Goal: Information Seeking & Learning: Understand process/instructions

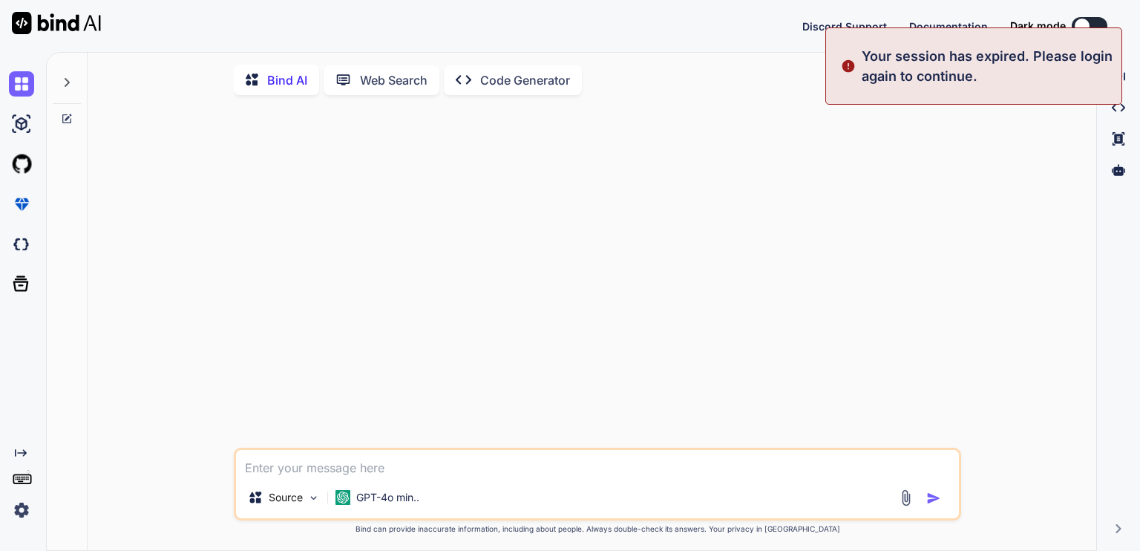
type textarea "x"
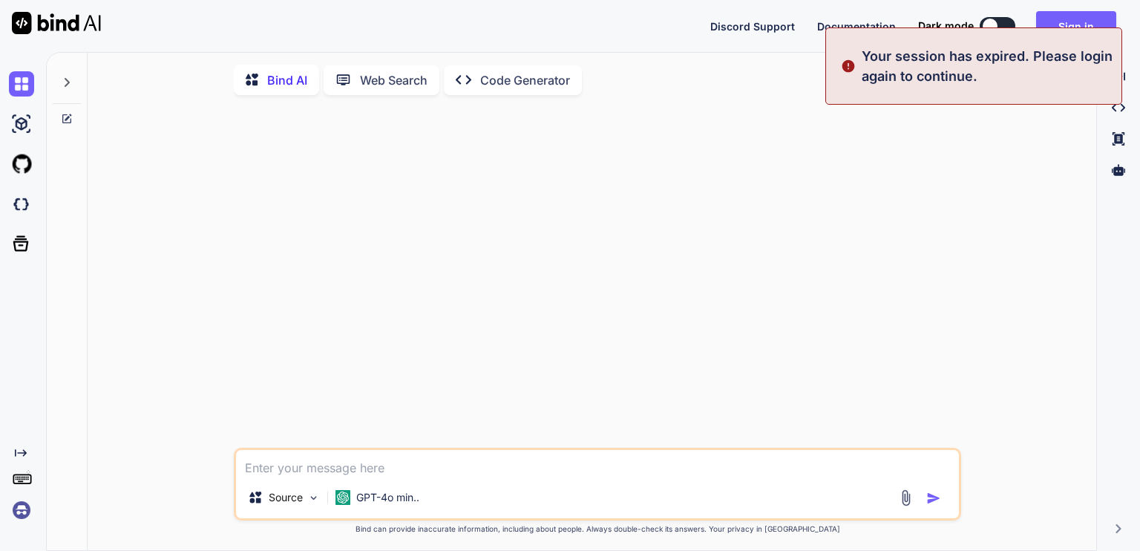
click at [1048, 180] on div "Source GPT-4o min.. Created with Bind Always check its answers. Privacy in Bind…" at bounding box center [597, 329] width 997 height 445
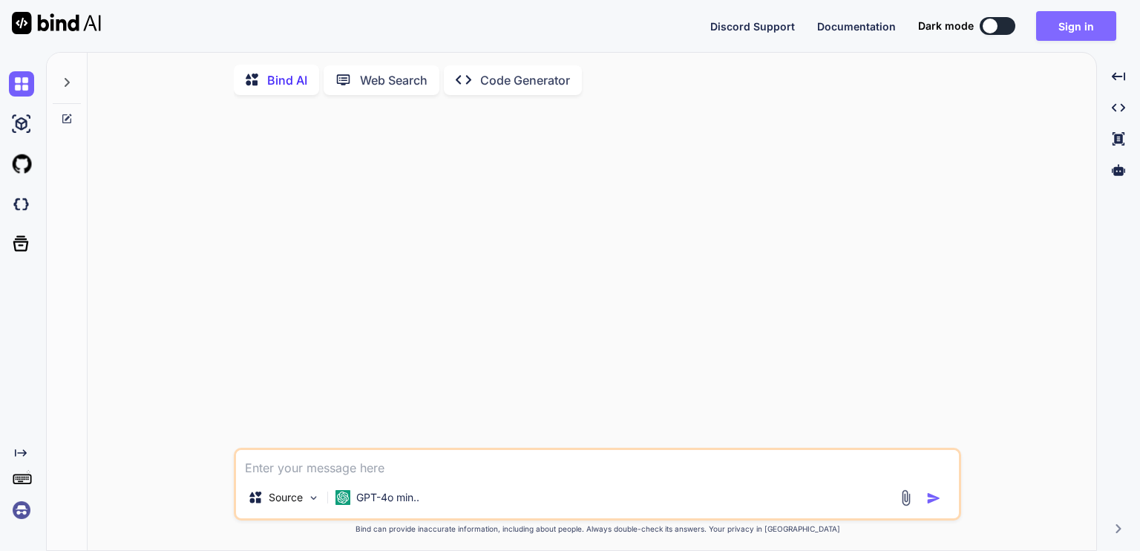
click at [1081, 22] on button "Sign in" at bounding box center [1076, 26] width 80 height 30
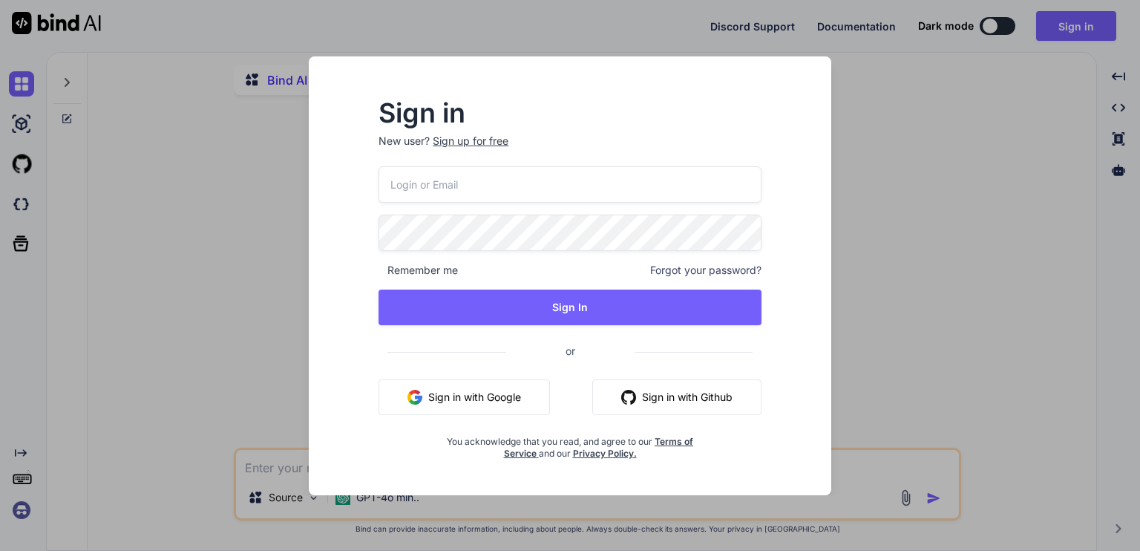
click at [438, 177] on input "email" at bounding box center [569, 184] width 383 height 36
type input "[EMAIL_ADDRESS][DOMAIN_NAME]"
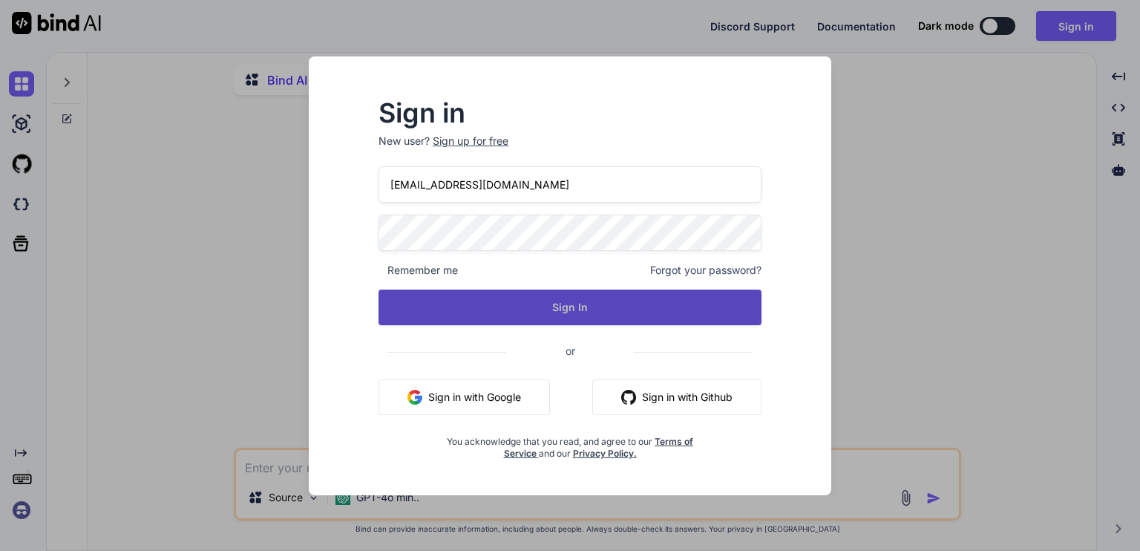
click at [575, 302] on button "Sign In" at bounding box center [569, 307] width 383 height 36
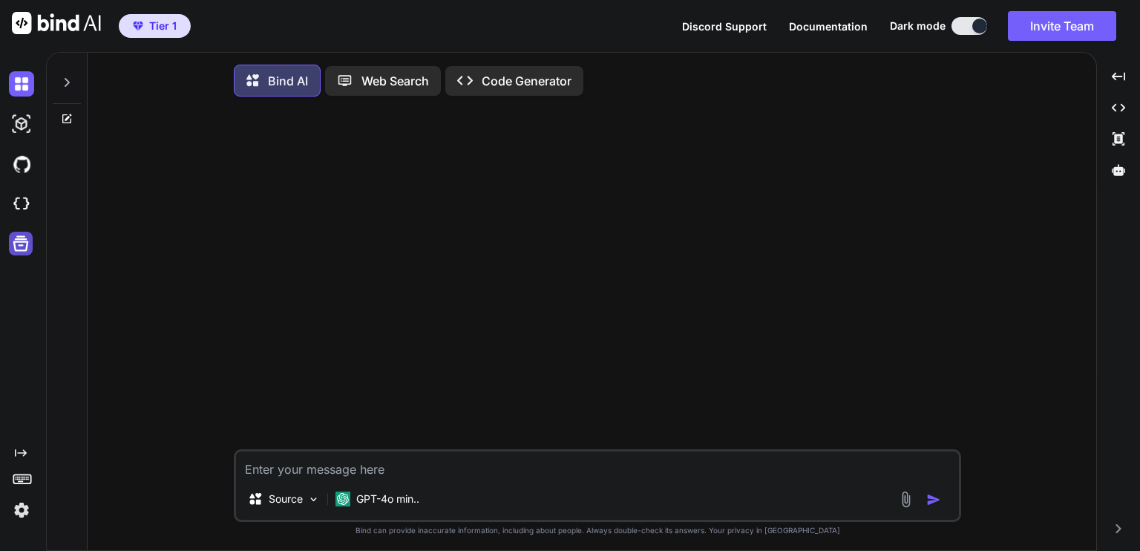
click at [19, 244] on icon at bounding box center [21, 244] width 16 height 16
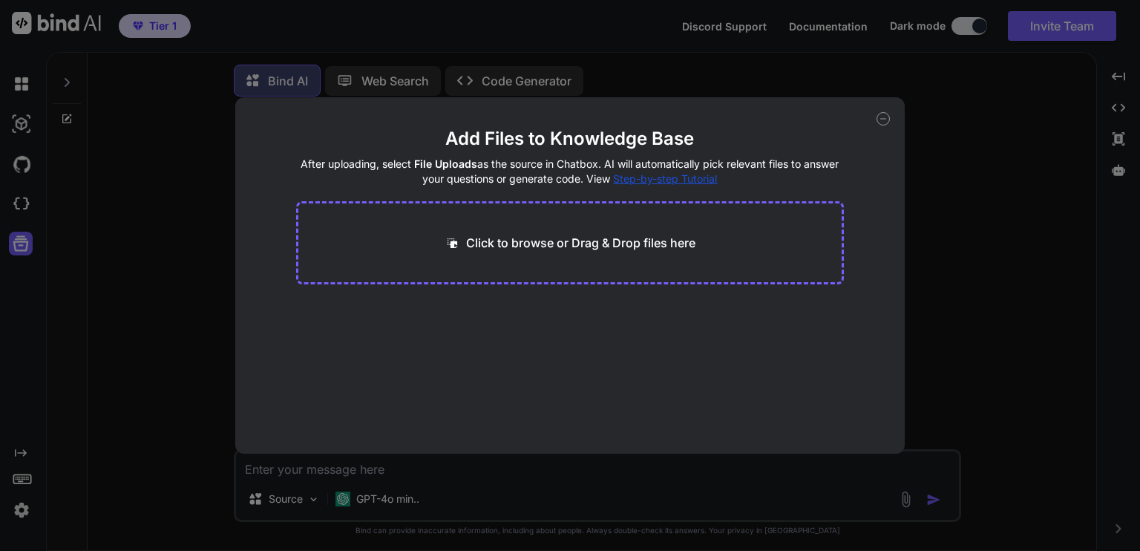
click at [952, 128] on div "Add Files to Knowledge Base After uploading, select File Uploads as the source …" at bounding box center [570, 275] width 1140 height 551
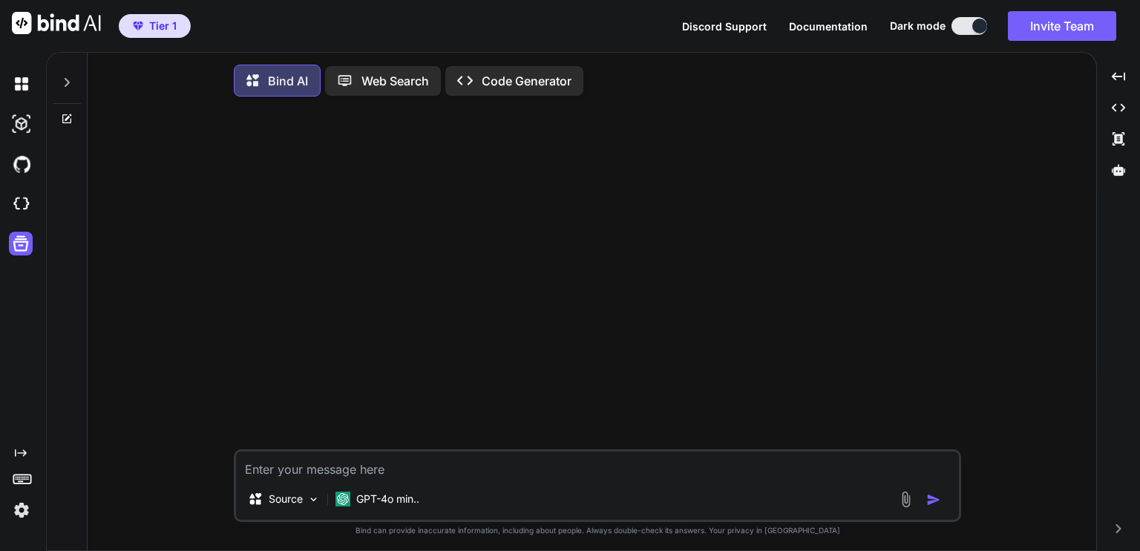
click at [22, 508] on img at bounding box center [21, 509] width 25 height 25
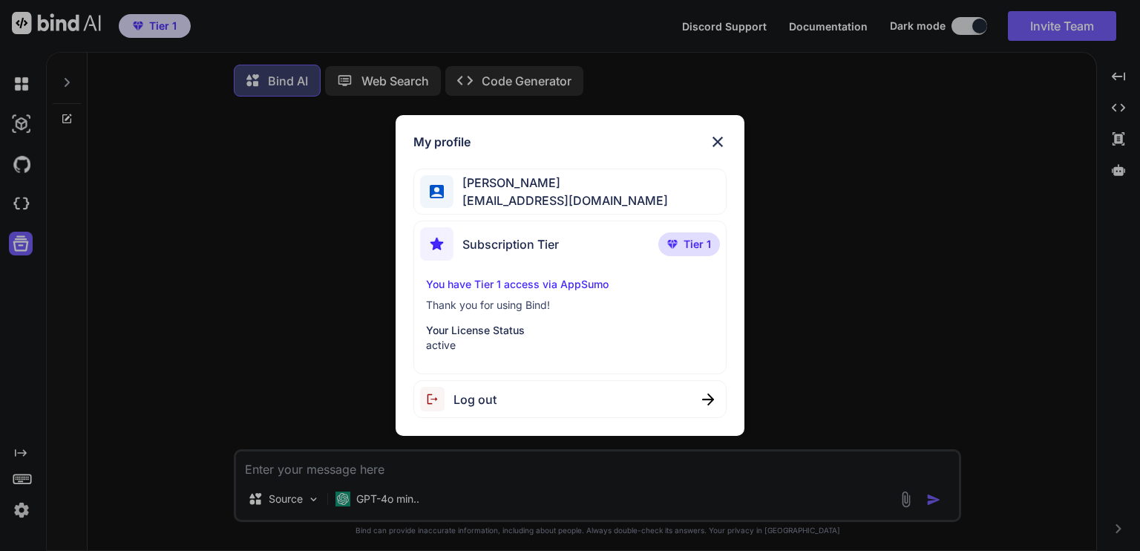
click at [285, 319] on div "My profile [PERSON_NAME] [EMAIL_ADDRESS][DOMAIN_NAME] Subscription Tier Tier 1 …" at bounding box center [570, 275] width 1140 height 551
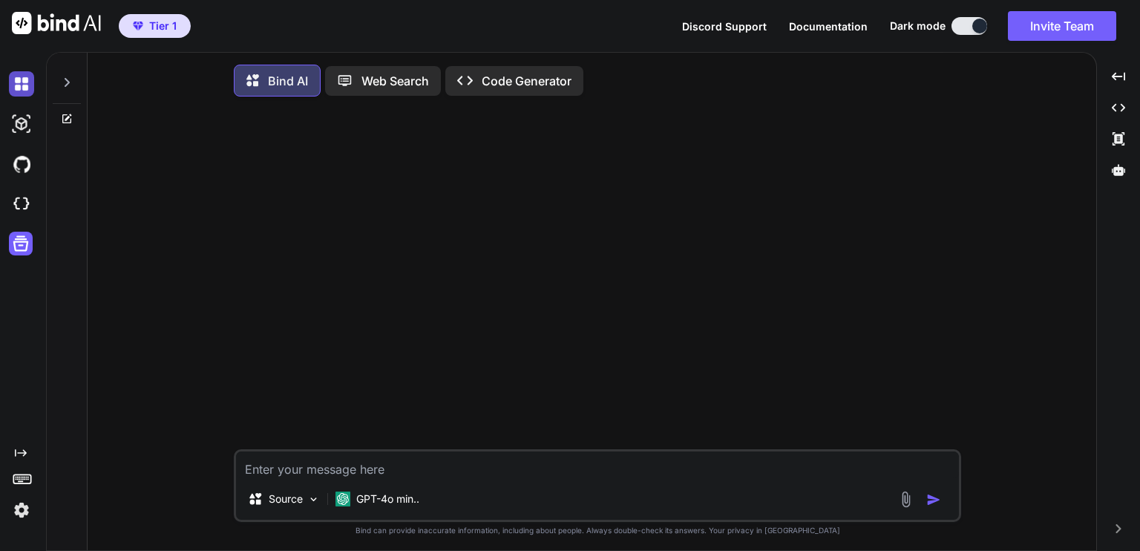
click at [23, 76] on img at bounding box center [21, 83] width 25 height 25
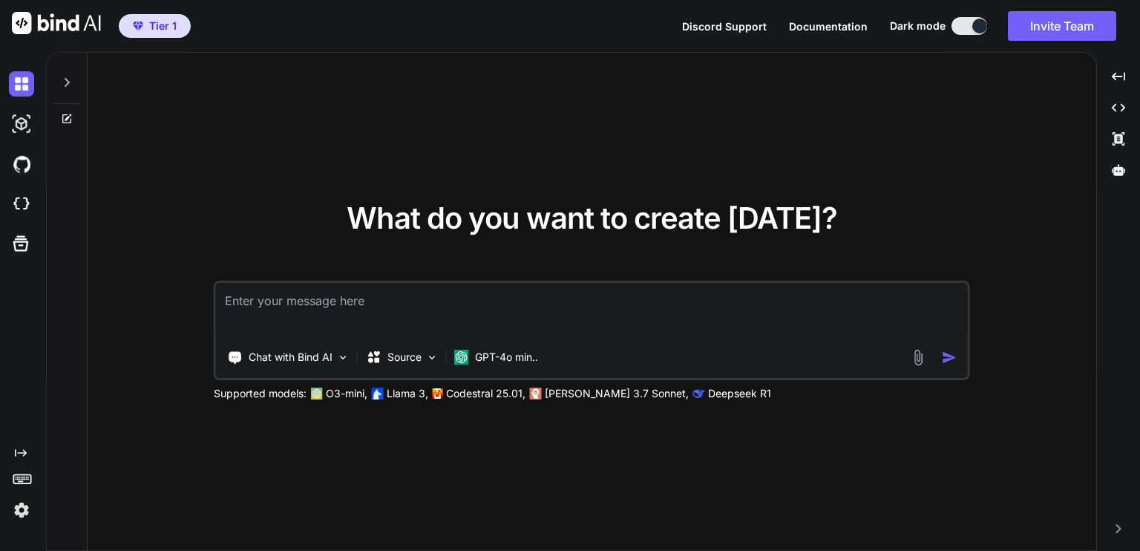
click at [64, 117] on icon at bounding box center [67, 119] width 12 height 12
click at [65, 117] on icon at bounding box center [67, 119] width 12 height 12
click at [320, 308] on textarea at bounding box center [592, 310] width 752 height 55
type textarea "x"
type textarea "I"
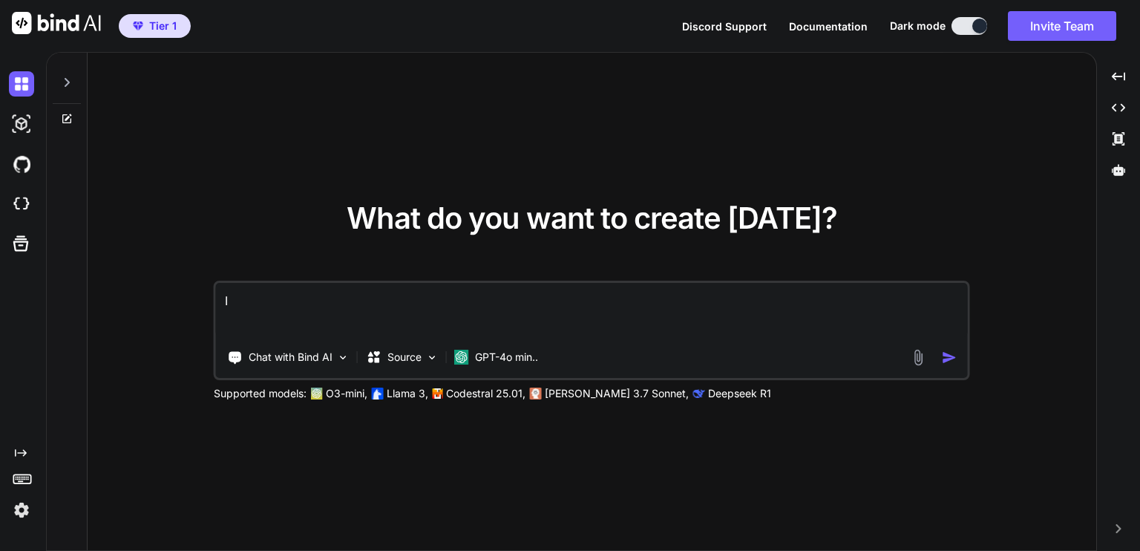
type textarea "x"
type textarea "I"
type textarea "x"
type textarea "I h"
type textarea "x"
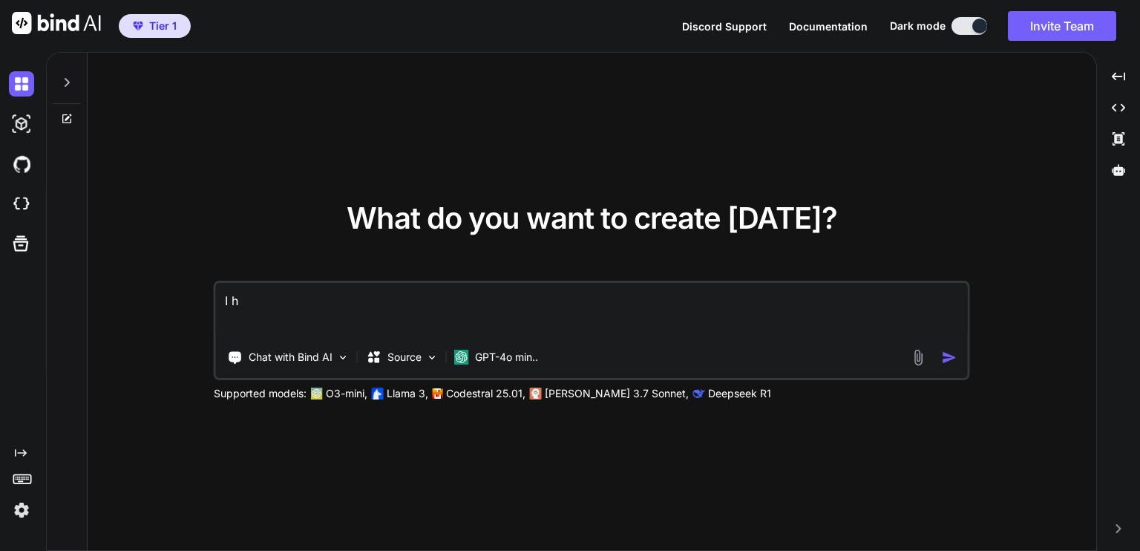
type textarea "I ha"
type textarea "x"
type textarea "I hav"
type textarea "x"
type textarea "I have"
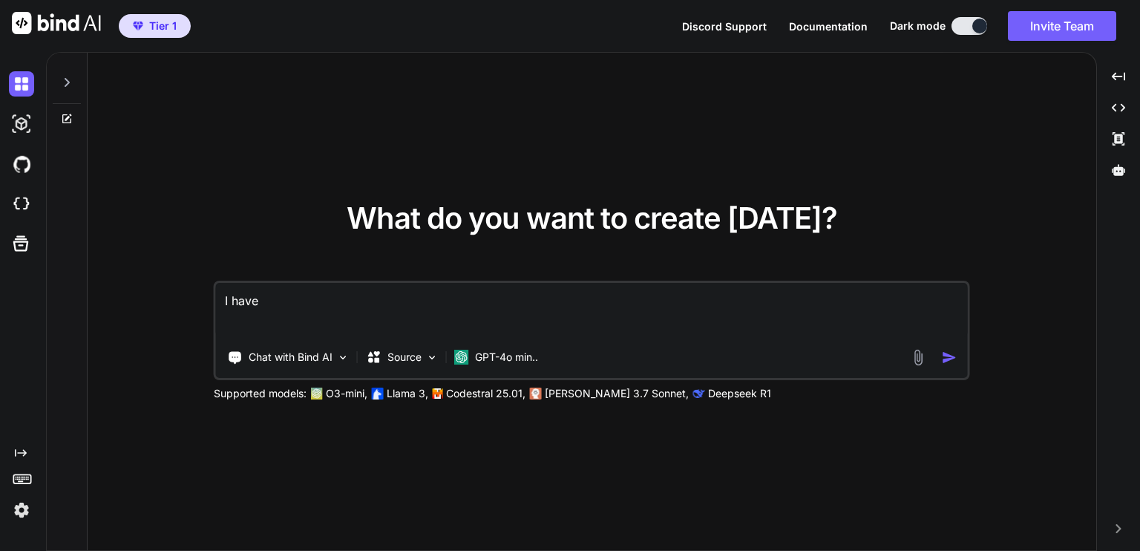
type textarea "x"
type textarea "I have"
type textarea "x"
type textarea "I have a"
type textarea "x"
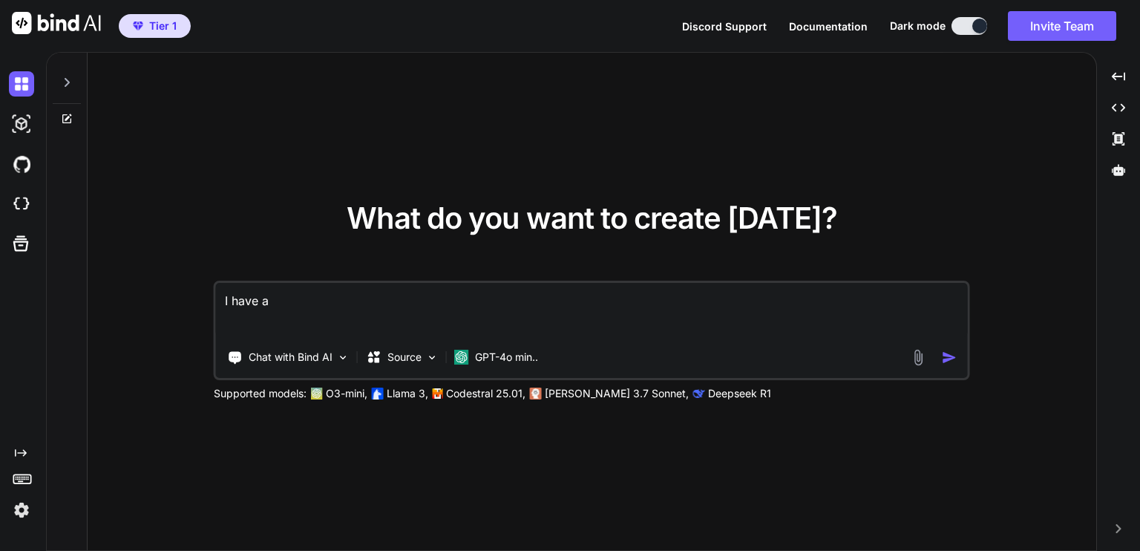
type textarea "I have an"
type textarea "x"
type textarea "I have an"
type textarea "x"
type textarea "I have an e"
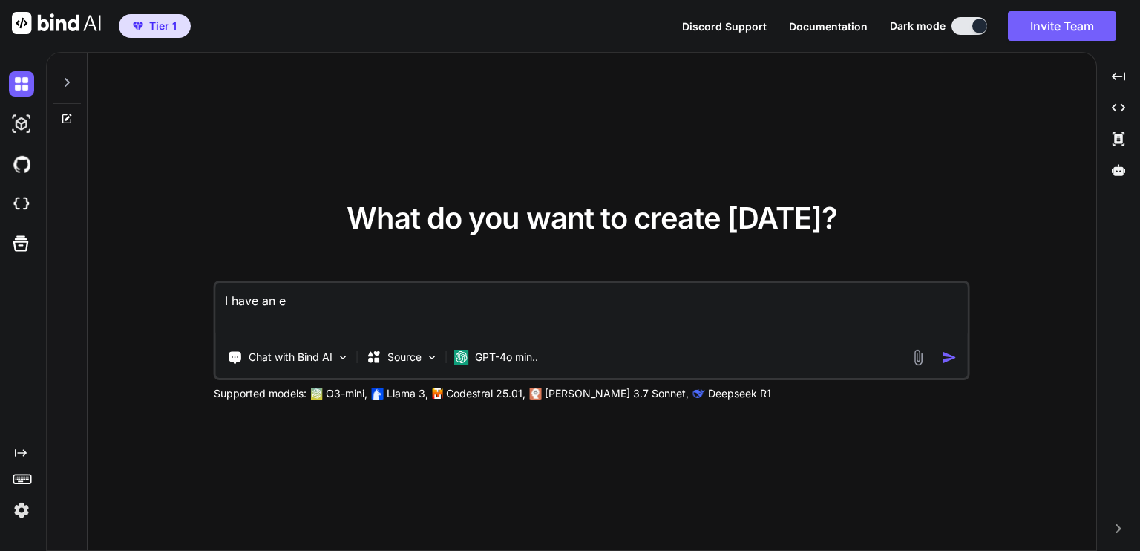
type textarea "x"
type textarea "I have an ex"
type textarea "x"
type textarea "I have an exc"
type textarea "x"
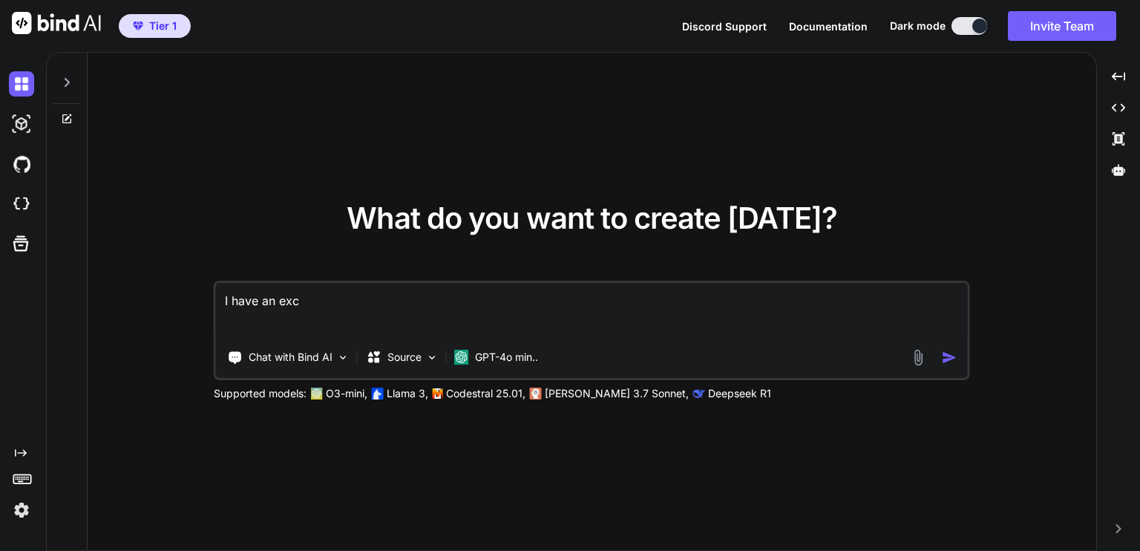
type textarea "I have an exce"
type textarea "x"
type textarea "I have an excel"
type textarea "x"
type textarea "I have an excel"
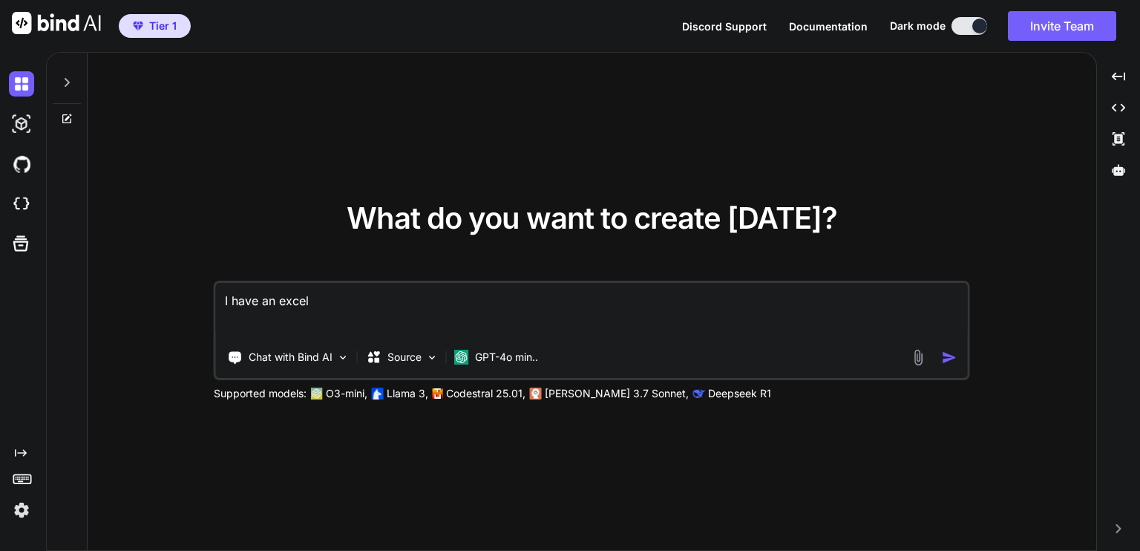
type textarea "x"
type textarea "I have an excel V"
type textarea "x"
type textarea "I have an excel VB"
type textarea "x"
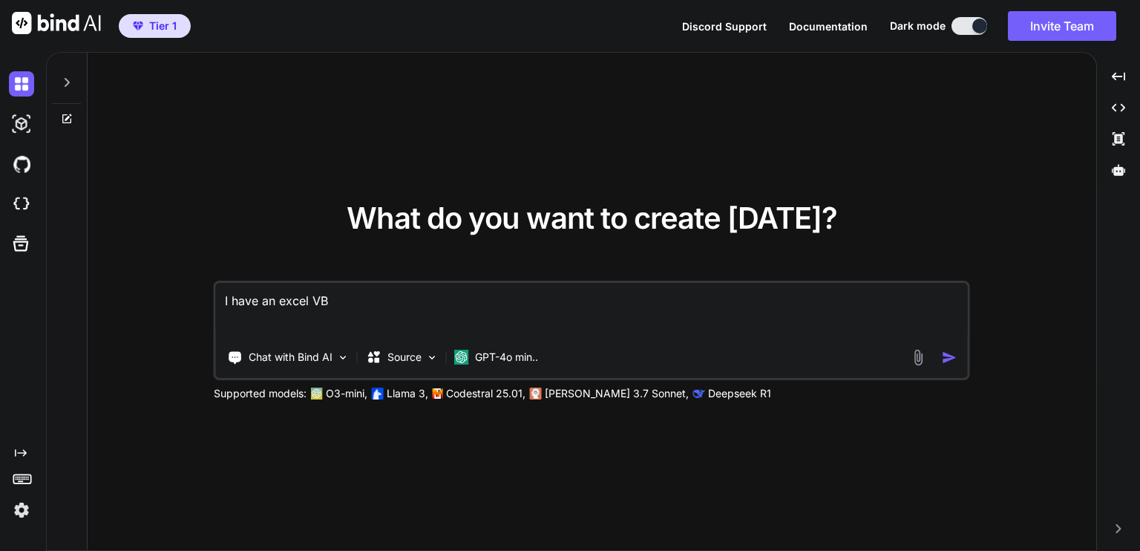
type textarea "I have an excel VBA"
type textarea "x"
type textarea "I have an excel VBA"
type textarea "x"
type textarea "I have an excel VBA s"
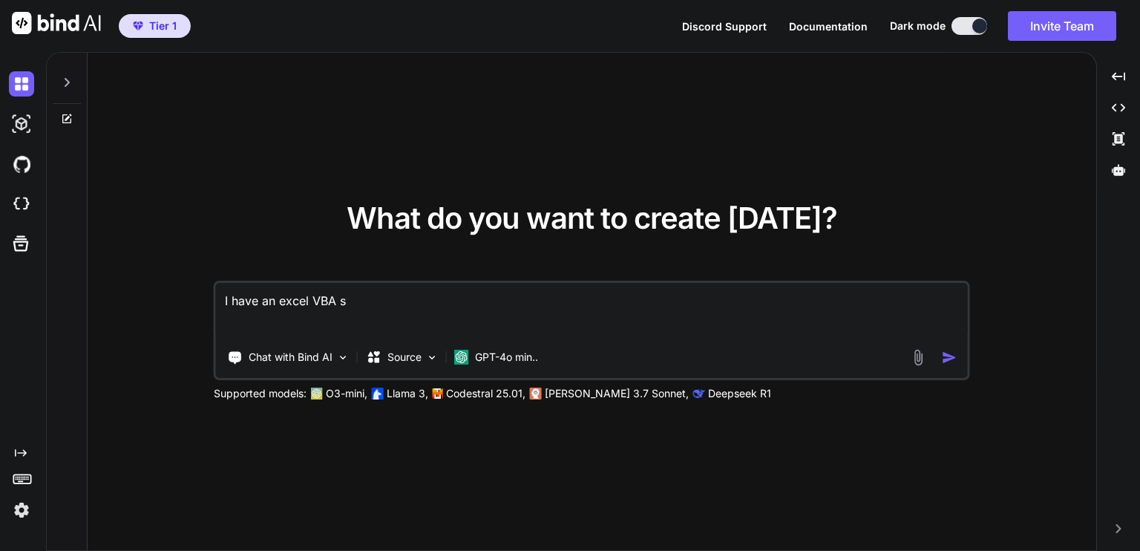
type textarea "x"
type textarea "I have an excel VBA sc"
type textarea "x"
type textarea "I have an excel VBA scr"
type textarea "x"
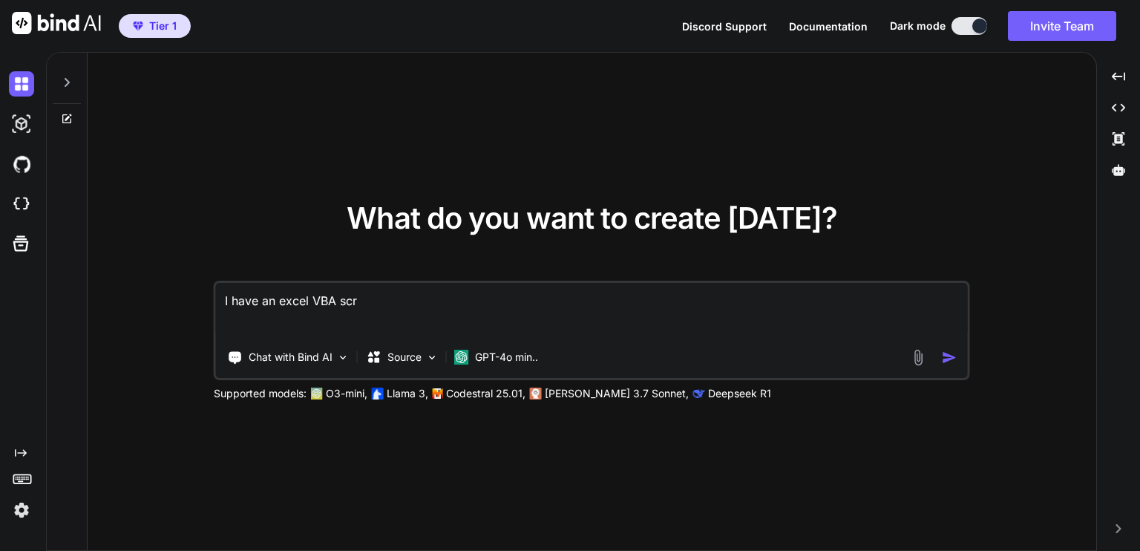
type textarea "I have an excel VBA scri"
type textarea "x"
type textarea "I have an excel VBA scrip"
type textarea "x"
type textarea "I have an excel VBA script"
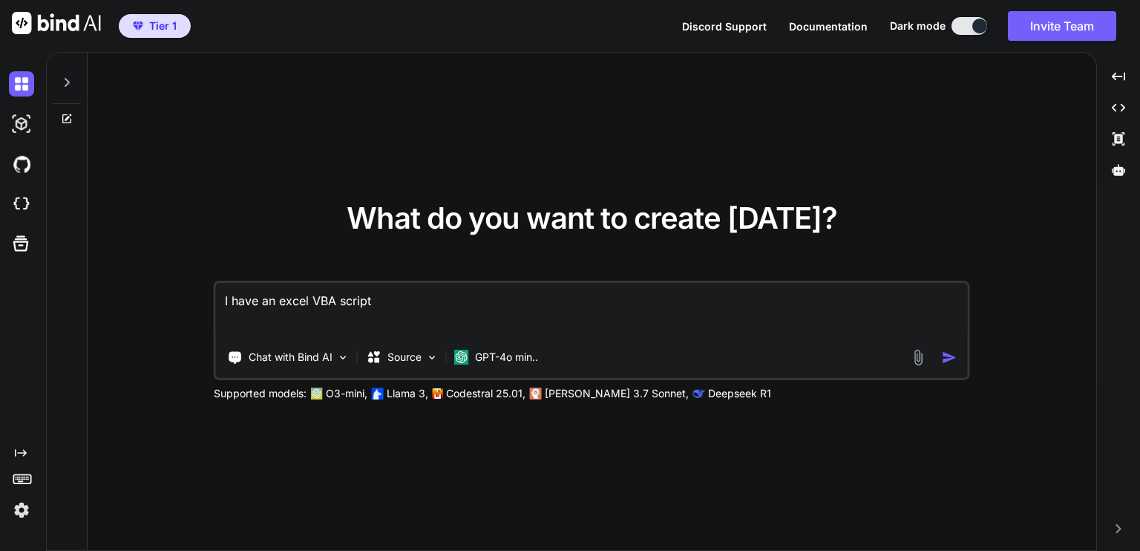
type textarea "x"
type textarea "I have an excel VBA script"
type textarea "x"
type textarea "I have an excel VBA script t"
type textarea "x"
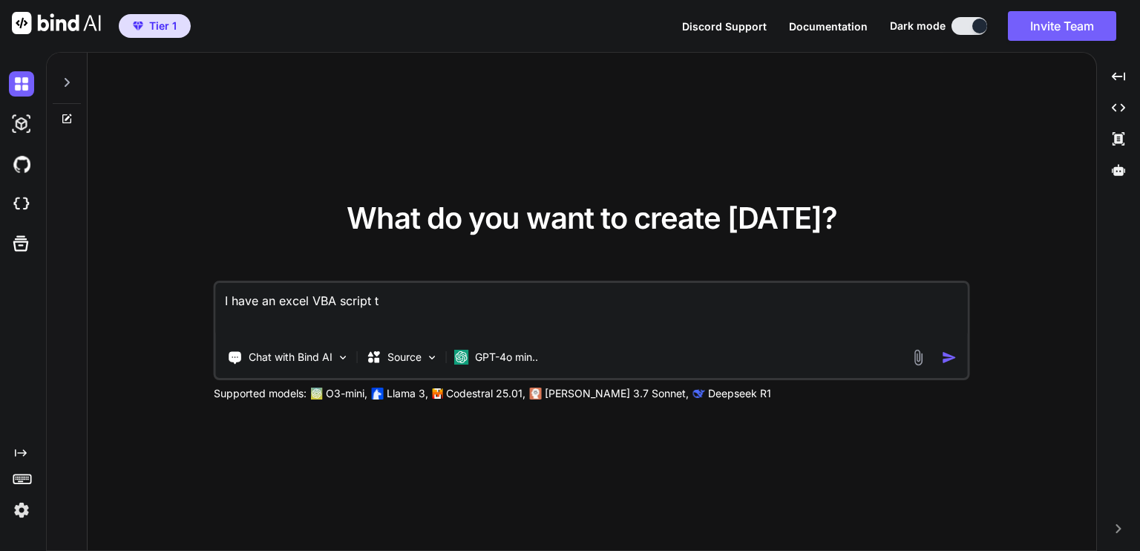
type textarea "I have an excel VBA script th"
type textarea "x"
type textarea "I have an excel VBA script tha"
type textarea "x"
type textarea "I have an excel VBA script that"
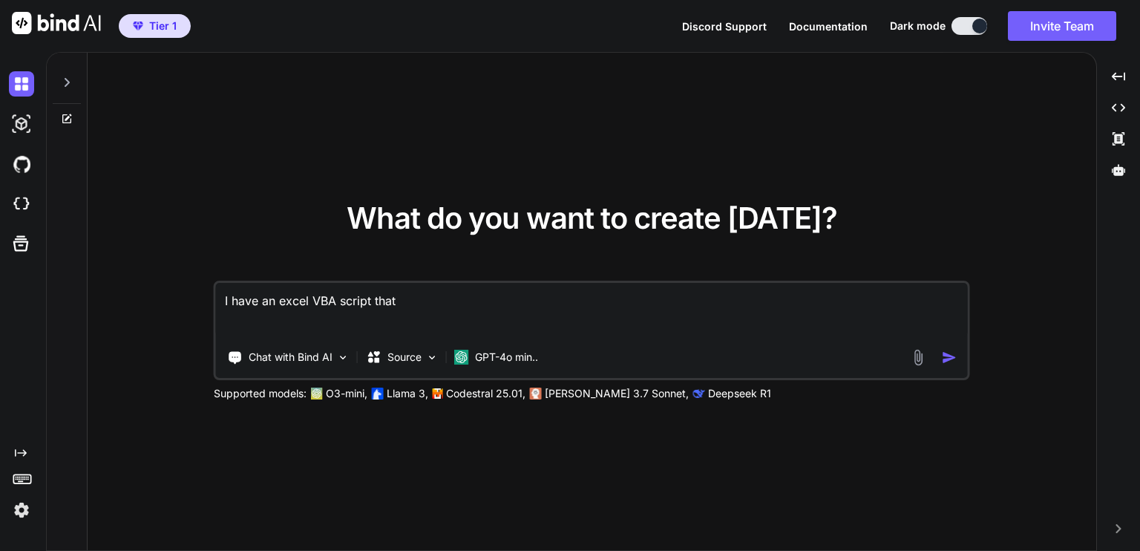
type textarea "x"
type textarea "I have an excel VBA script that"
type textarea "x"
type textarea "I have an excel VBA script that h"
type textarea "x"
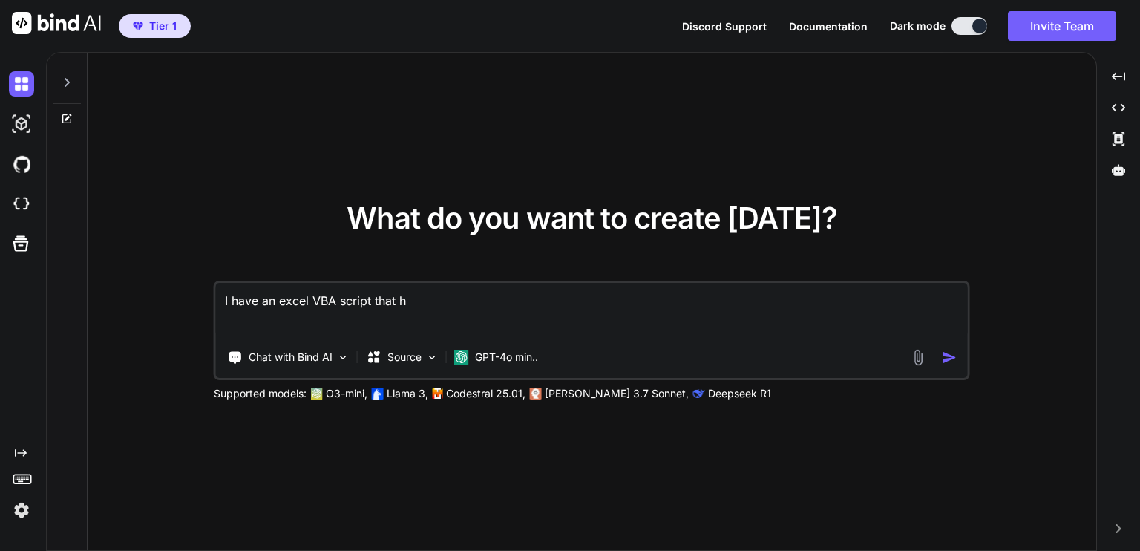
type textarea "I have an excel VBA script that ha"
type textarea "x"
type textarea "I have an excel VBA script that has"
type textarea "x"
type textarea "I have an excel VBA script that has"
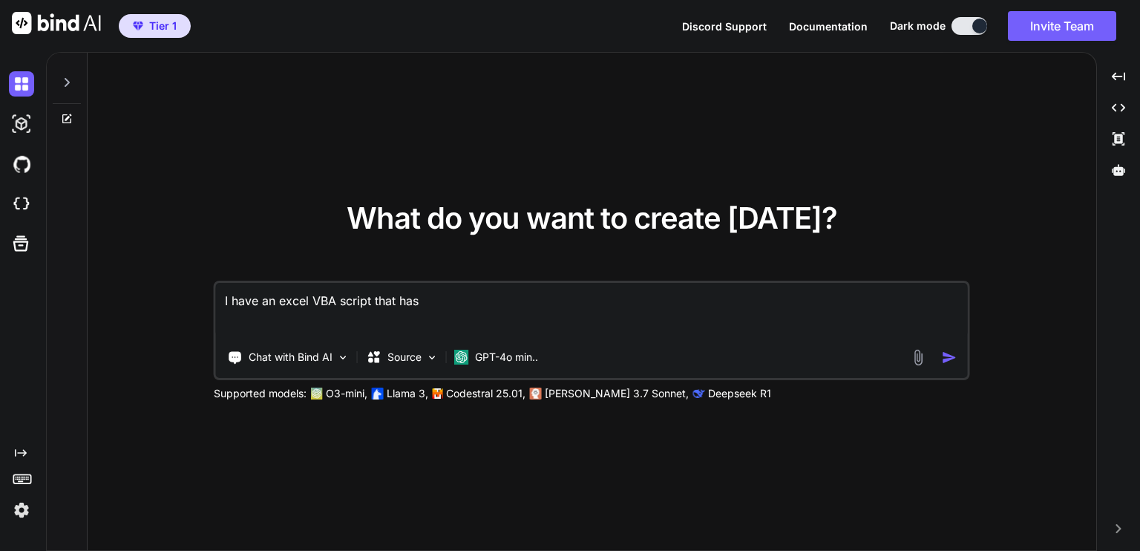
type textarea "x"
type textarea "I have an excel VBA script that has a"
type textarea "x"
type textarea "I have an excel VBA script that has a"
type textarea "x"
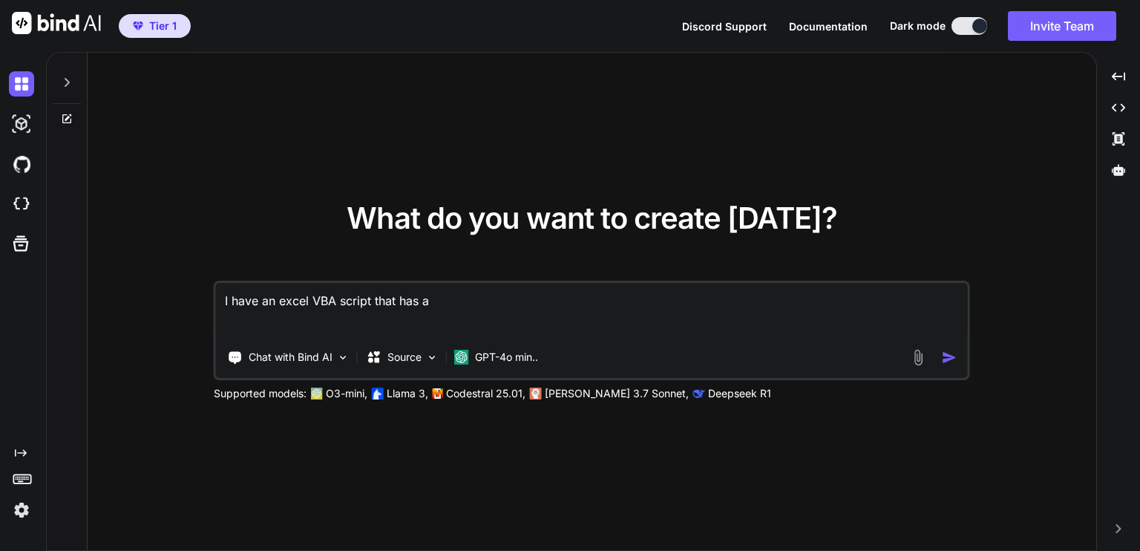
type textarea "I have an excel VBA script that has a u"
type textarea "x"
type textarea "I have an excel VBA script that has a us"
type textarea "x"
type textarea "I have an excel VBA script that has a use"
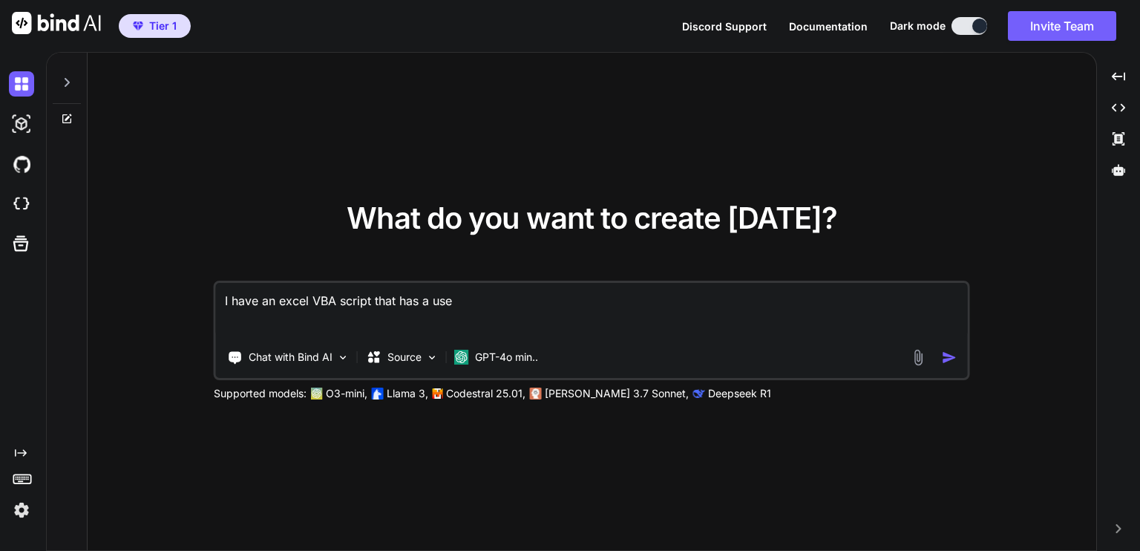
type textarea "x"
type textarea "I have an excel VBA script that has a user"
type textarea "x"
type textarea "I have an excel VBA script that has a user"
type textarea "x"
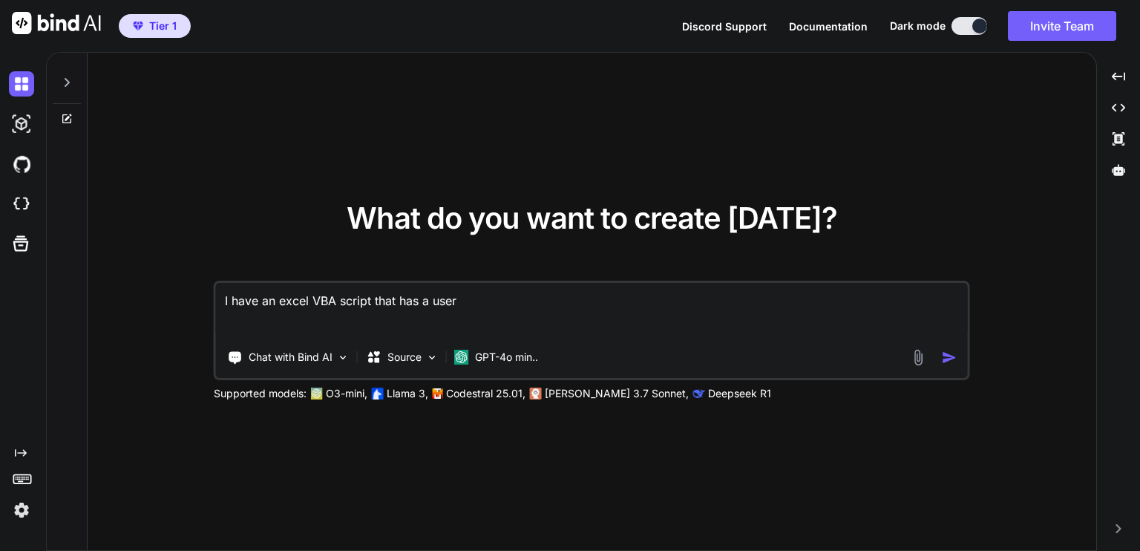
type textarea "I have an excel VBA script that has a user f"
type textarea "x"
type textarea "I have an excel VBA script that has a user fo"
type textarea "x"
type textarea "I have an excel VBA script that has a user for"
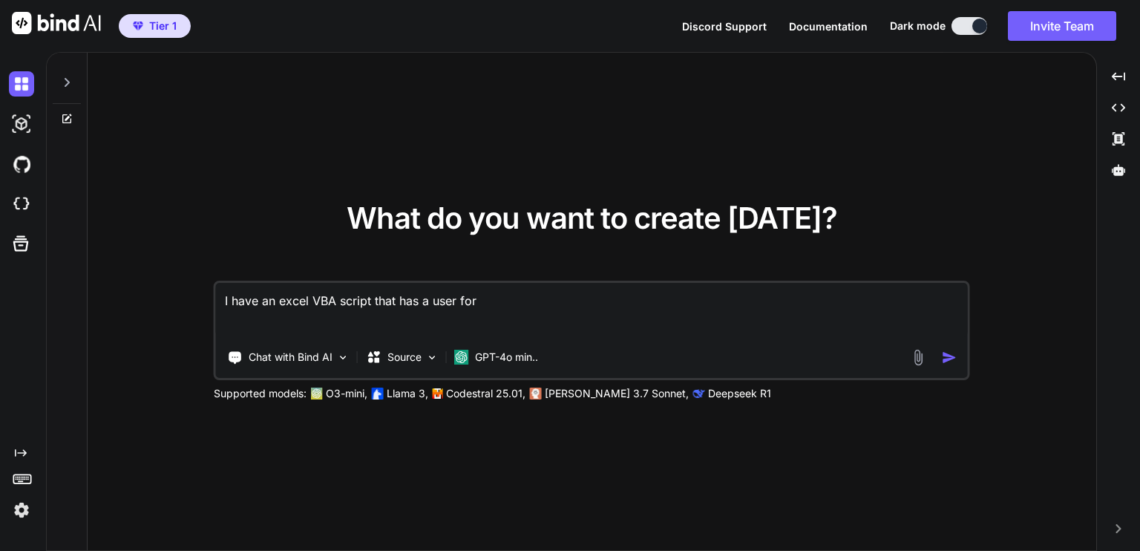
type textarea "x"
type textarea "I have an excel VBA script that has a user form"
type textarea "x"
type textarea "I have an excel VBA script that has a user form"
type textarea "x"
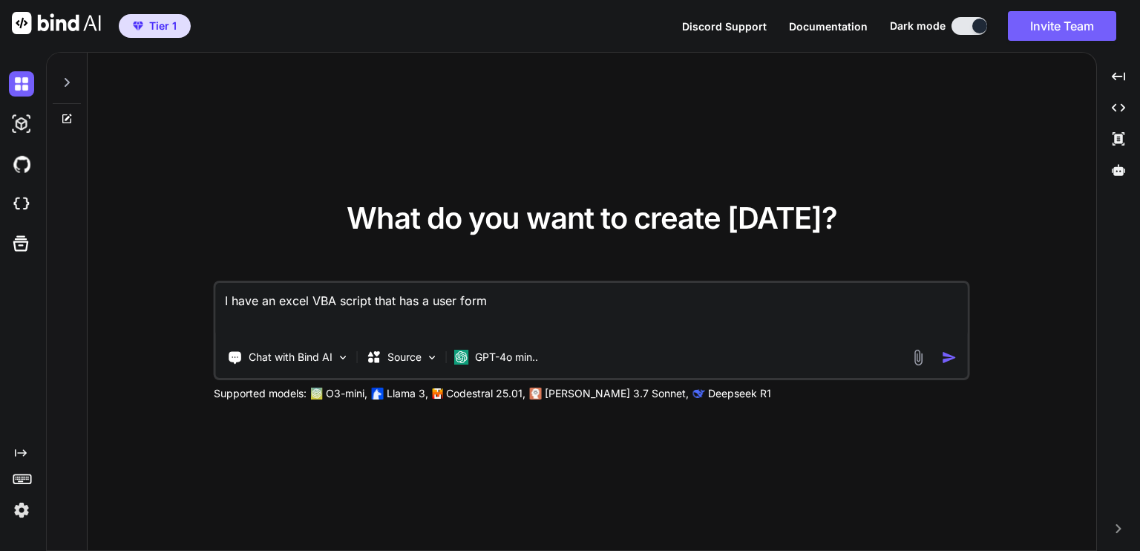
type textarea "I have an excel VBA script that has a user form f"
type textarea "x"
type textarea "I have an excel VBA script that has a user form fo"
type textarea "x"
type textarea "I have an excel VBA script that has a user form for"
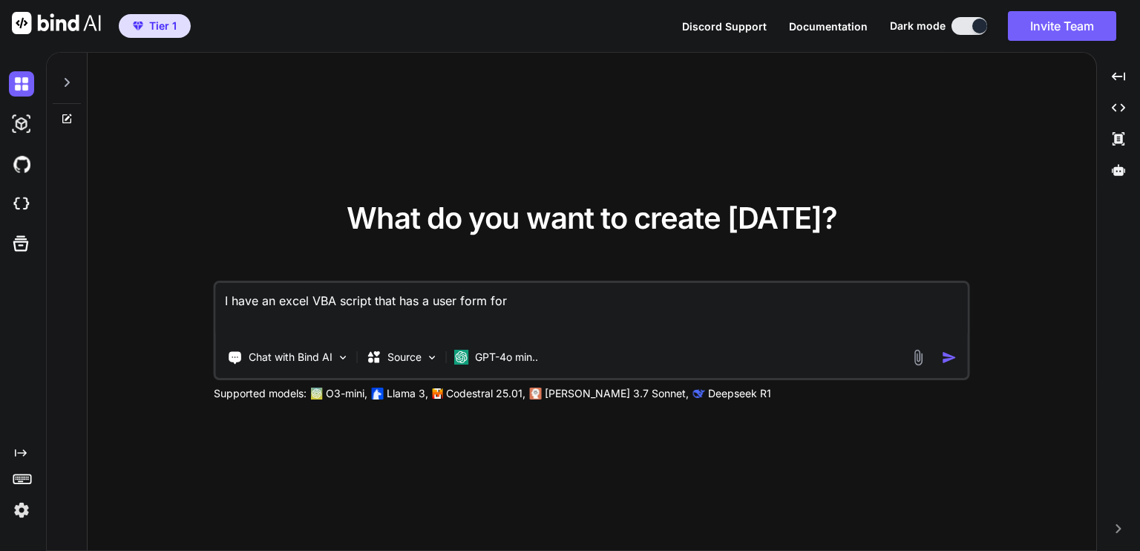
type textarea "x"
type textarea "I have an excel VBA script that has a user form for"
type textarea "x"
type textarea "I have an excel VBA script that has a user form for t"
type textarea "x"
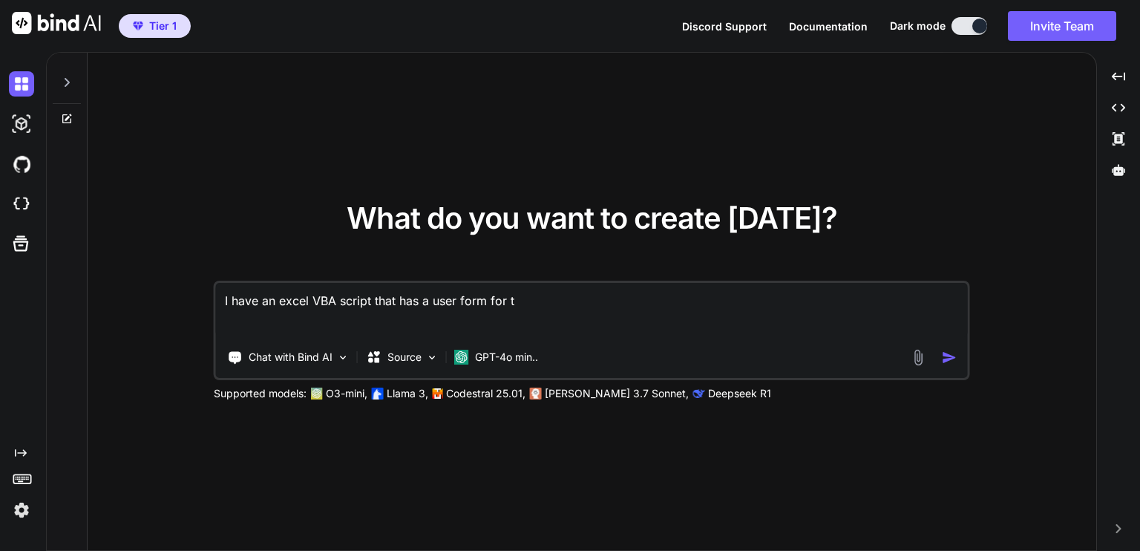
type textarea "I have an excel VBA script that has a user form for th"
type textarea "x"
type textarea "I have an excel VBA script that has a user form for the"
type textarea "x"
type textarea "I have an excel VBA script that has a user form for the"
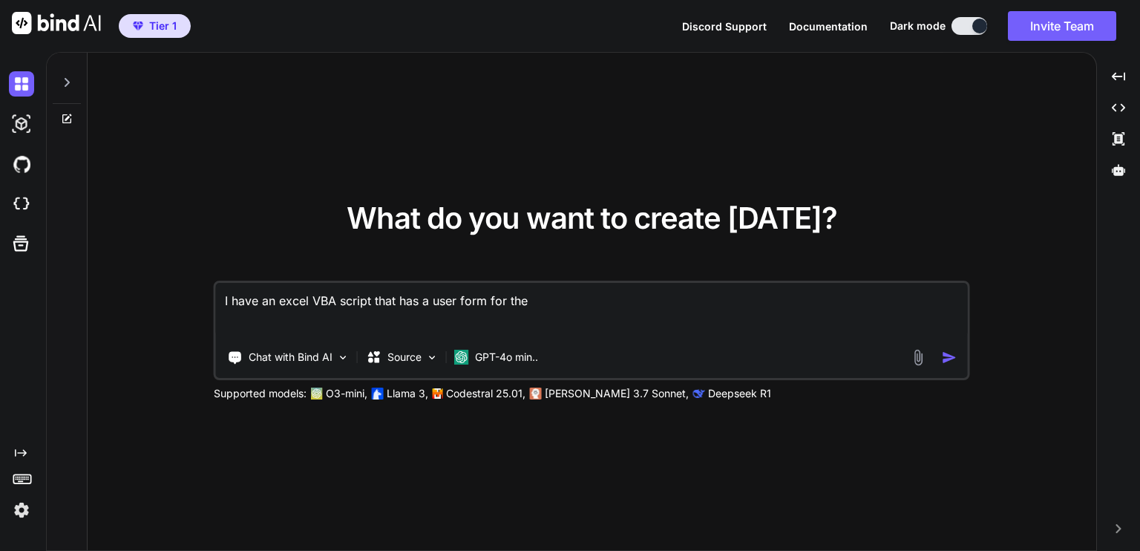
type textarea "x"
type textarea "I have an excel VBA script that has a user form for the u"
type textarea "x"
type textarea "I have an excel VBA script that has a user form for the us"
type textarea "x"
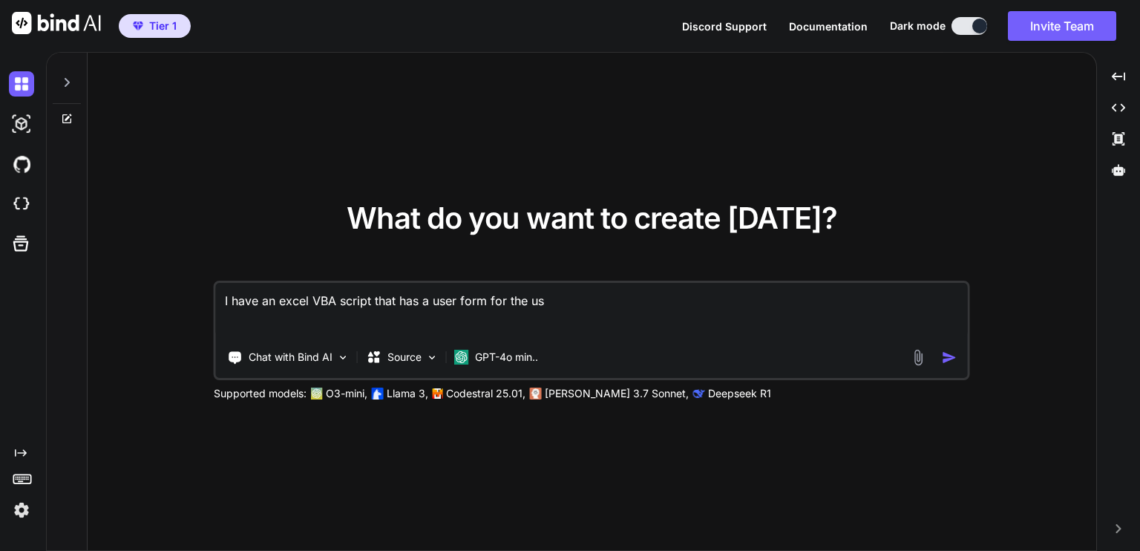
type textarea "I have an excel VBA script that has a user form for the use"
type textarea "x"
type textarea "I have an excel VBA script that has a user form for the user"
type textarea "x"
type textarea "I have an excel VBA script that has a user form for the user"
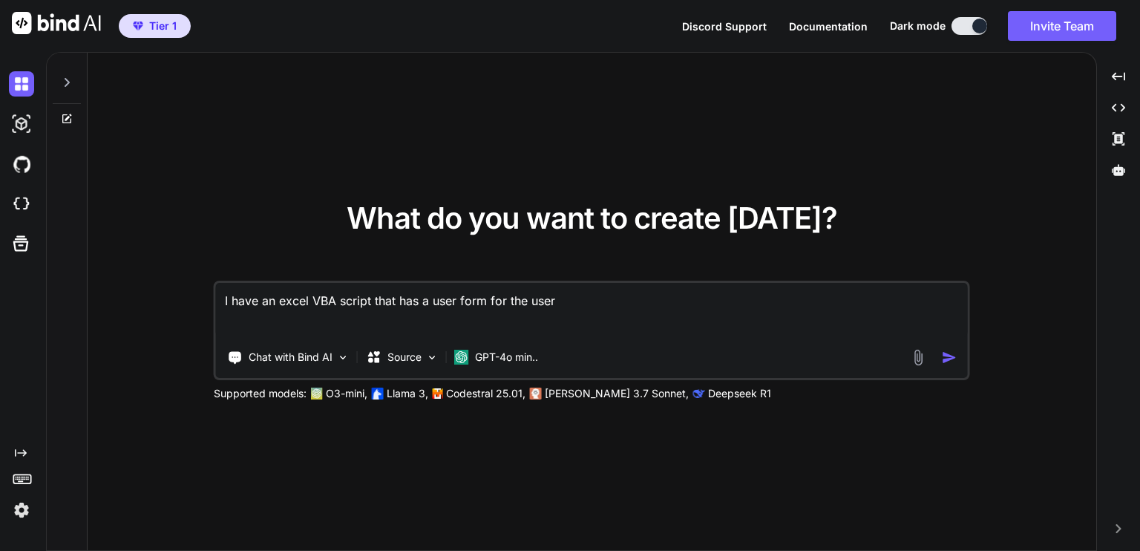
type textarea "x"
type textarea "I have an excel VBA script that has a user form for the user t"
type textarea "x"
type textarea "I have an excel VBA script that has a user form for the user to"
type textarea "x"
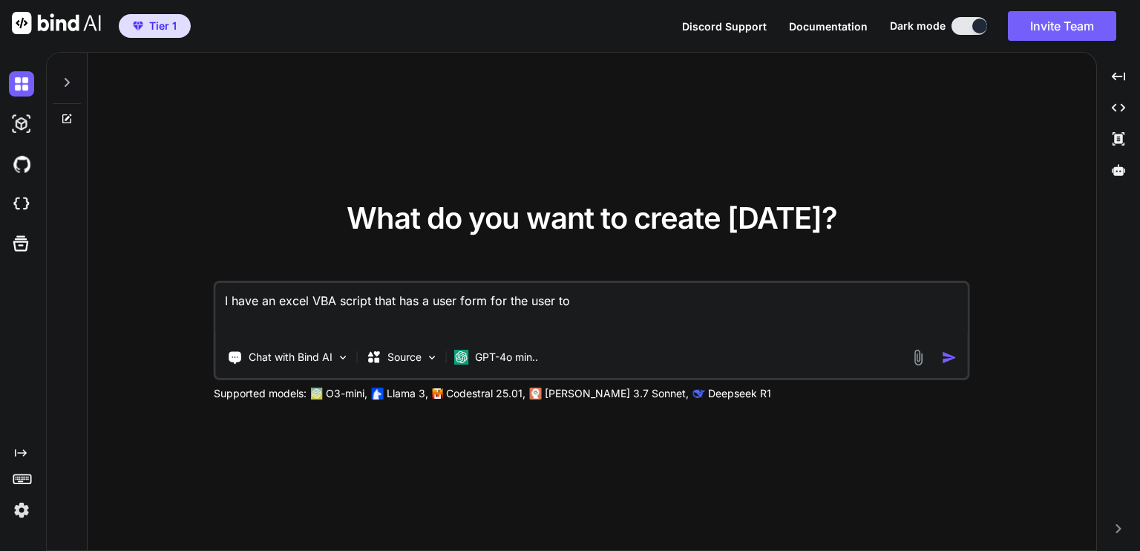
type textarea "I have an excel VBA script that has a user form for the user to"
type textarea "x"
type textarea "I have an excel VBA script that has a user form for the user to c"
type textarea "x"
type textarea "I have an excel VBA script that has a user form for the user to cl"
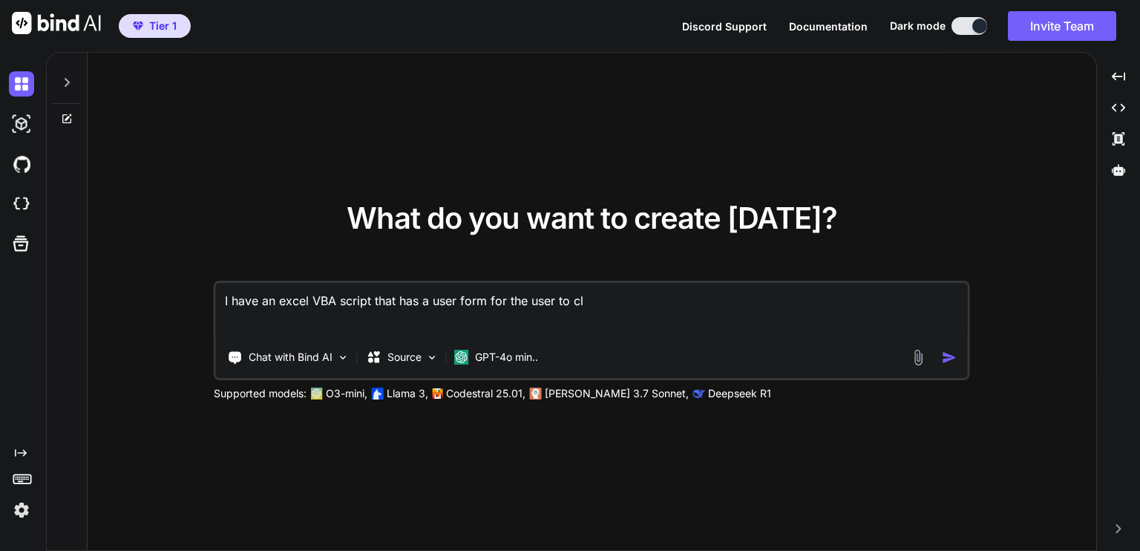
type textarea "x"
type textarea "I have an excel VBA script that has a user form for the user to cli"
type textarea "x"
type textarea "I have an excel VBA script that has a user form for the user to clic"
type textarea "x"
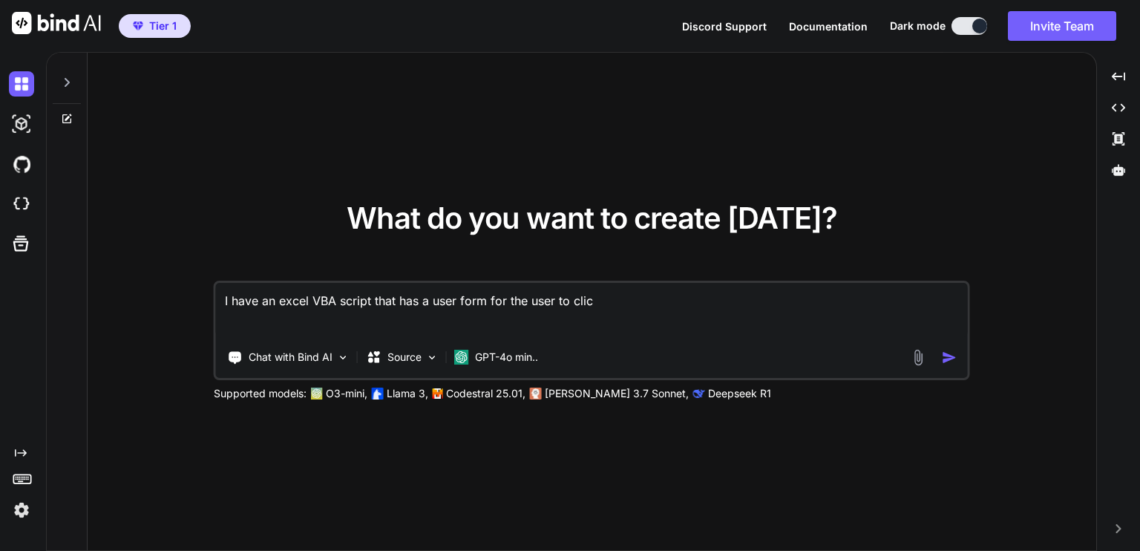
type textarea "I have an excel VBA script that has a user form for the user to click"
type textarea "x"
click at [643, 308] on textarea "I have an excel VBA script that has a user form for the user to click." at bounding box center [592, 310] width 752 height 55
paste textarea "ShowFilterForm()"
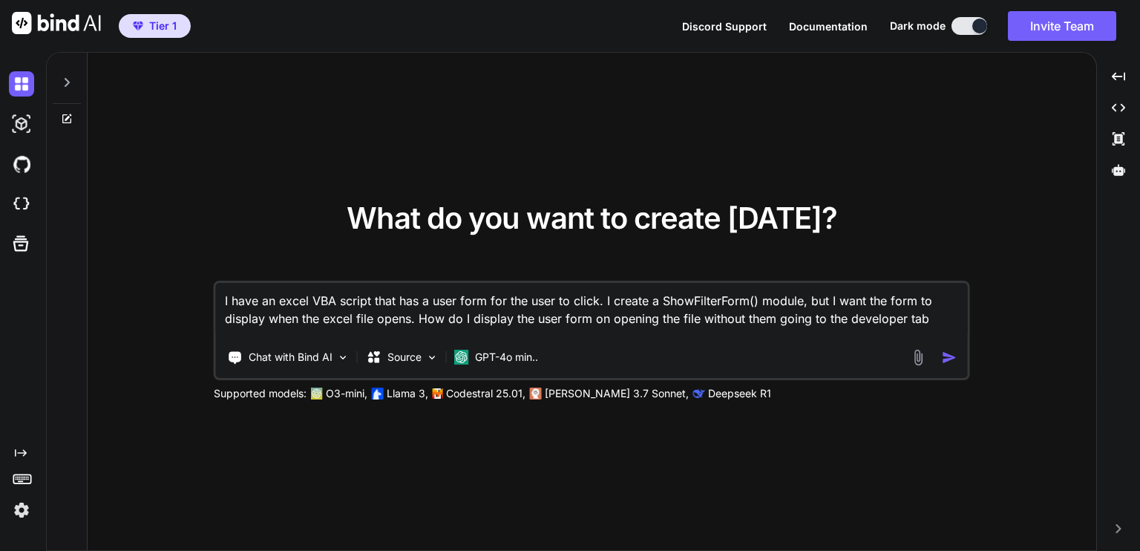
type textarea "I have an excel VBA script that has a user form for the user to click. I create…"
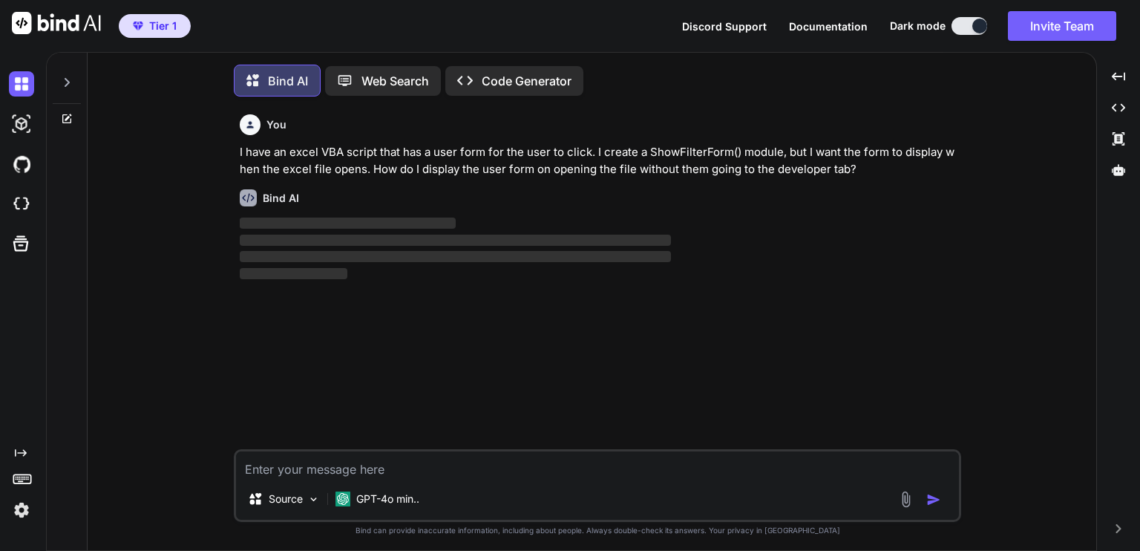
scroll to position [6, 0]
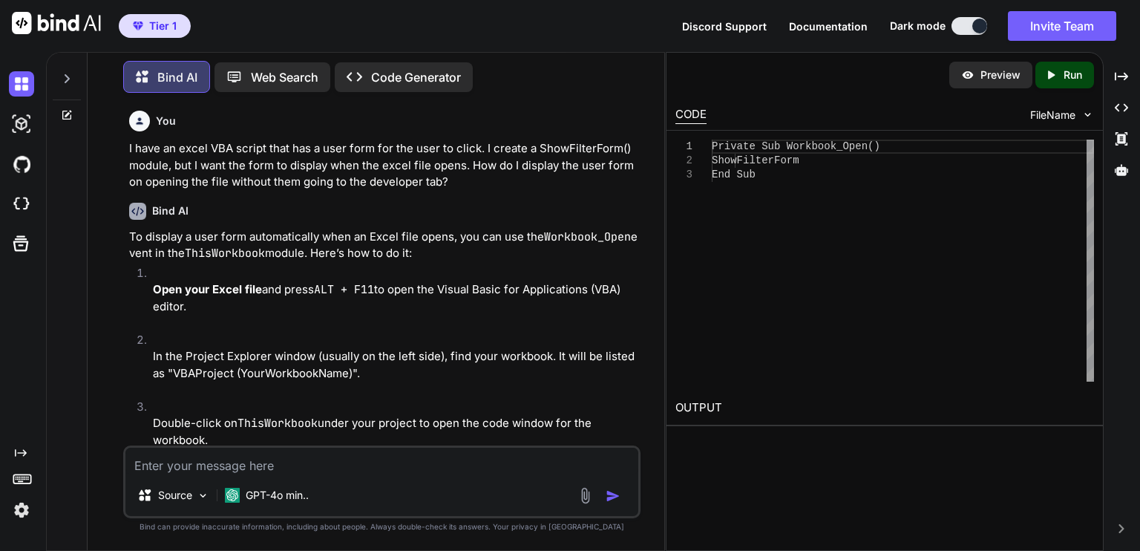
click at [653, 315] on div "You I have an excel VBA script that has a user form for the user to click. I cr…" at bounding box center [381, 327] width 565 height 445
click at [618, 341] on li "In the Project Explorer window (usually on the left side), find your workbook. …" at bounding box center [389, 365] width 496 height 67
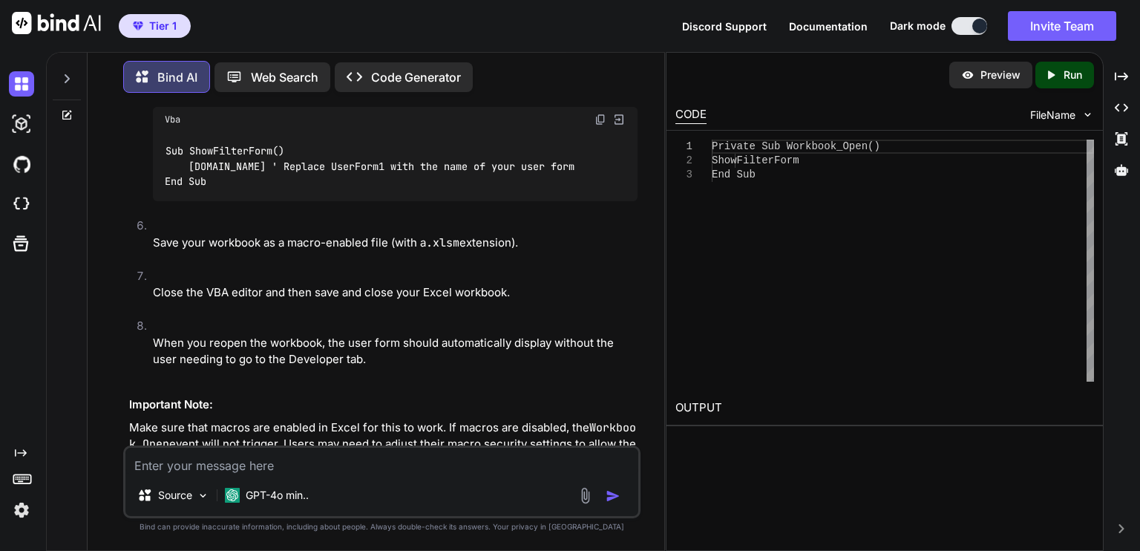
scroll to position [0, 0]
drag, startPoint x: 724, startPoint y: 148, endPoint x: 782, endPoint y: 177, distance: 64.7
click at [782, 177] on div "Private Sub Workbook_Open() ShowFilterForm End Sub" at bounding box center [903, 261] width 382 height 242
type textarea "Private Sub Workbook_Open() ShowFilterForm End Sub"
click at [626, 358] on p "When you reopen the workbook, the user form should automatically display withou…" at bounding box center [395, 351] width 485 height 33
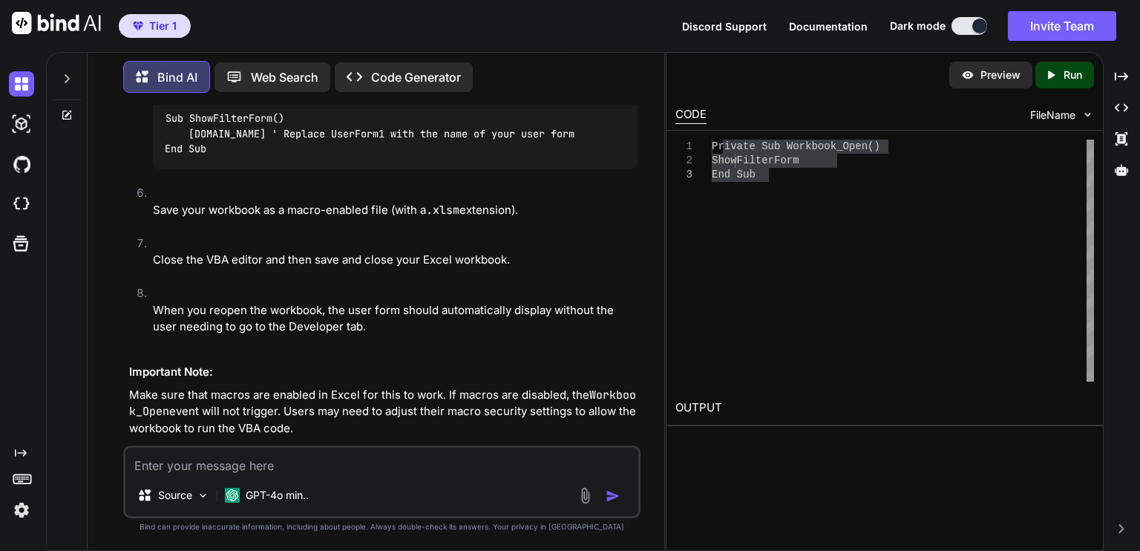
scroll to position [699, 0]
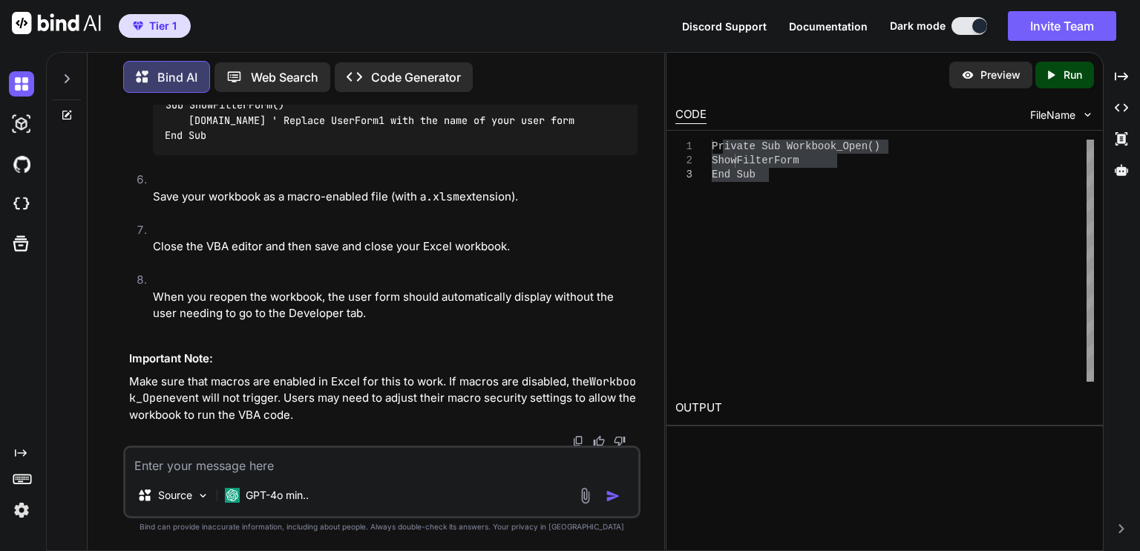
click at [632, 352] on h3 "Important Note:" at bounding box center [383, 358] width 508 height 17
click at [294, 469] on textarea at bounding box center [381, 460] width 513 height 27
type textarea "how do I enable macros?"
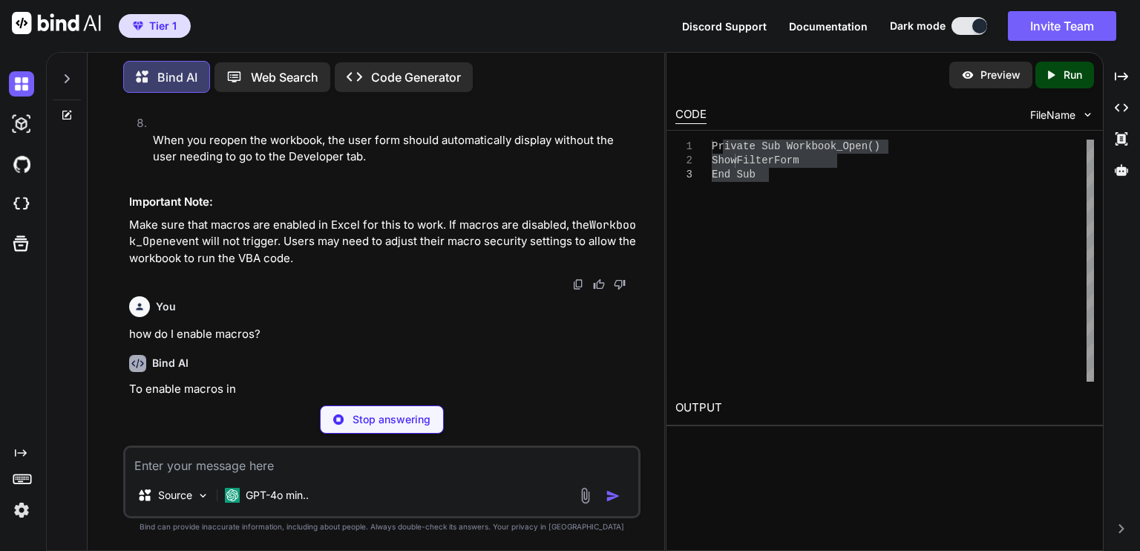
scroll to position [856, 0]
click at [534, 394] on p "To enable macros in Excel, follow these steps:" at bounding box center [383, 389] width 508 height 17
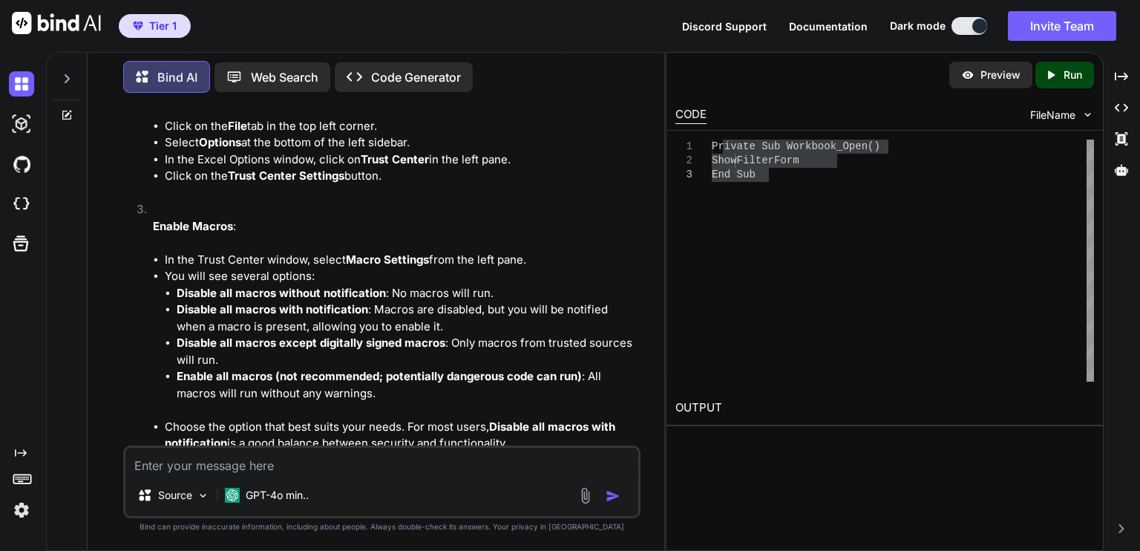
scroll to position [1271, 0]
click at [496, 404] on li "You will see several options: Disable all macros without notification : No macr…" at bounding box center [401, 341] width 473 height 151
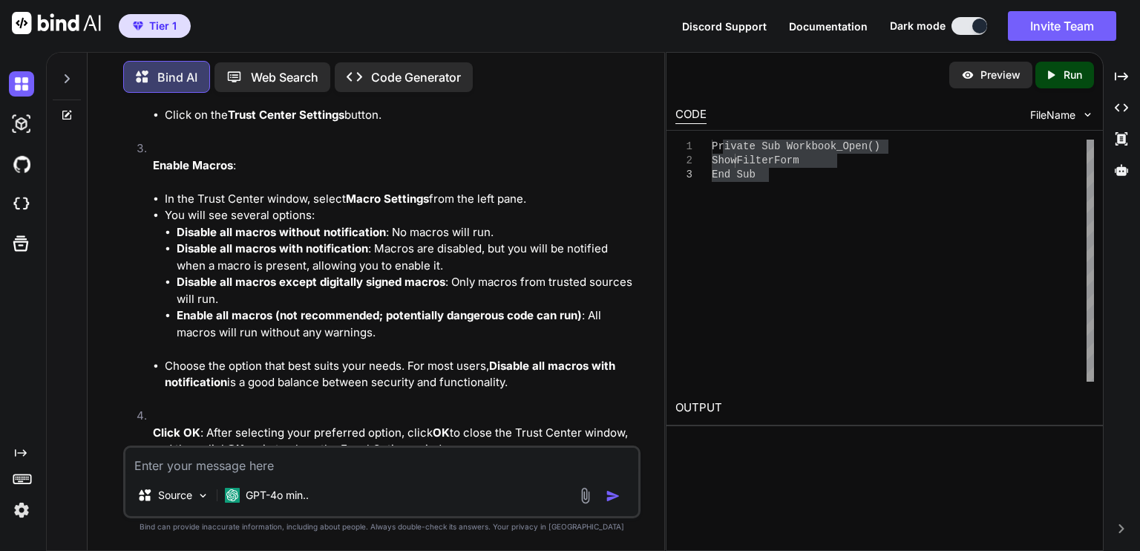
scroll to position [1360, 0]
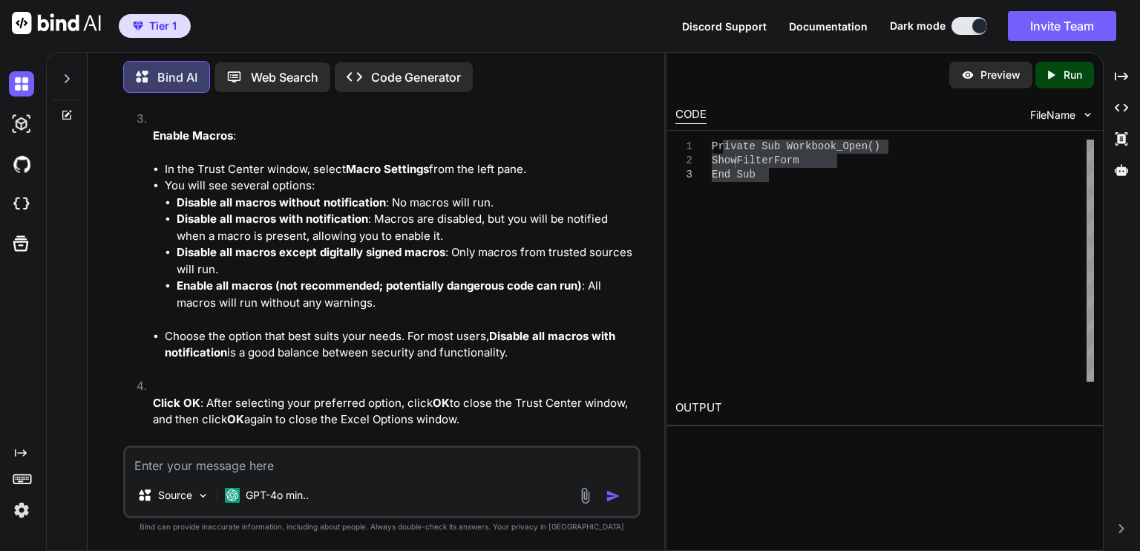
click at [560, 378] on li "Click OK : After selecting your preferred option, click OK to close the Trust C…" at bounding box center [389, 411] width 496 height 67
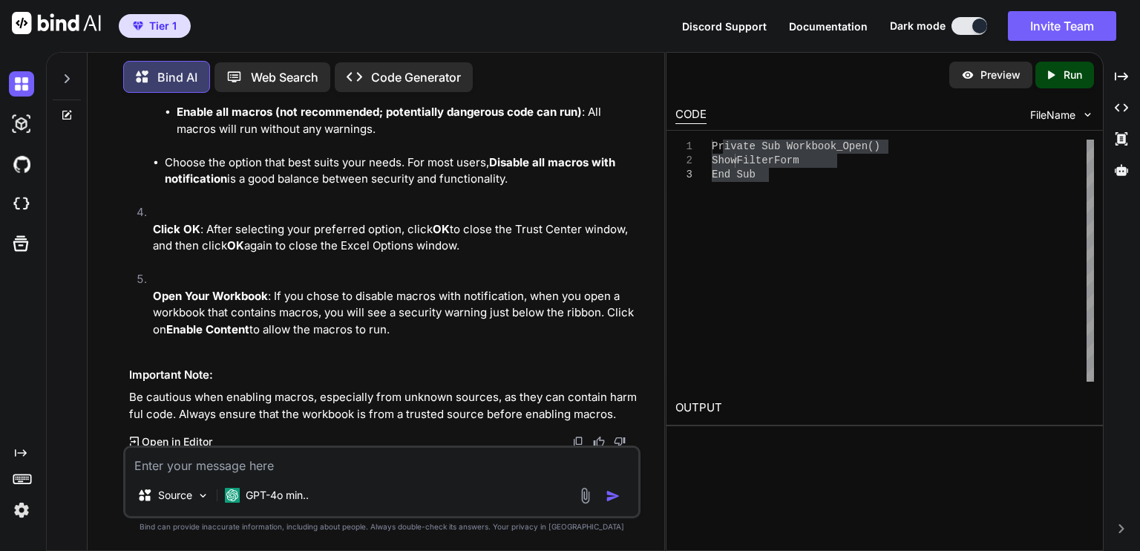
scroll to position [1536, 0]
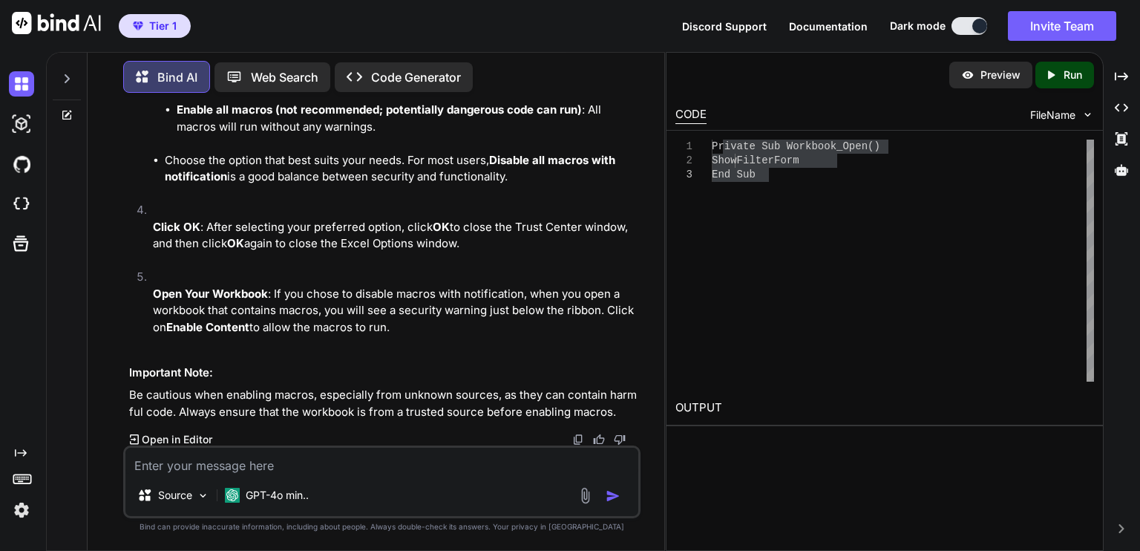
click at [817, 173] on div "Private Sub Workbook_Open() ShowFilterForm End Sub" at bounding box center [903, 261] width 382 height 242
